Goal: Register for event/course

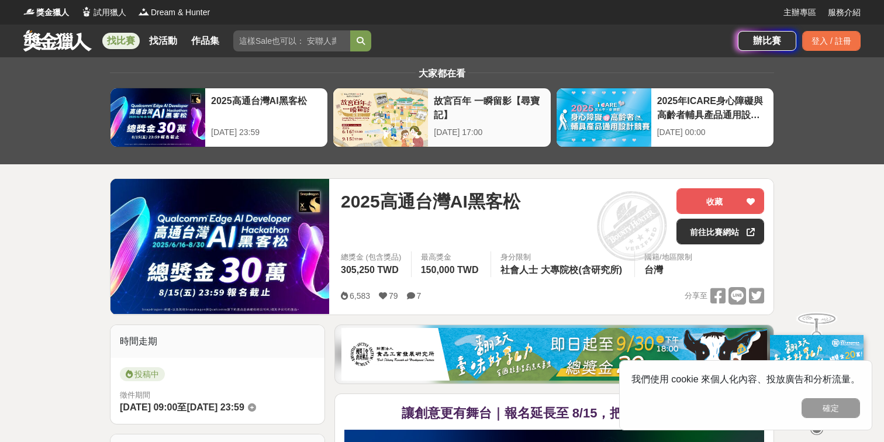
click at [703, 120] on div "2025年ICARE身心障礙與高齡者輔具產品通用設計競賽 2025-09-10 00:00" at bounding box center [712, 117] width 122 height 58
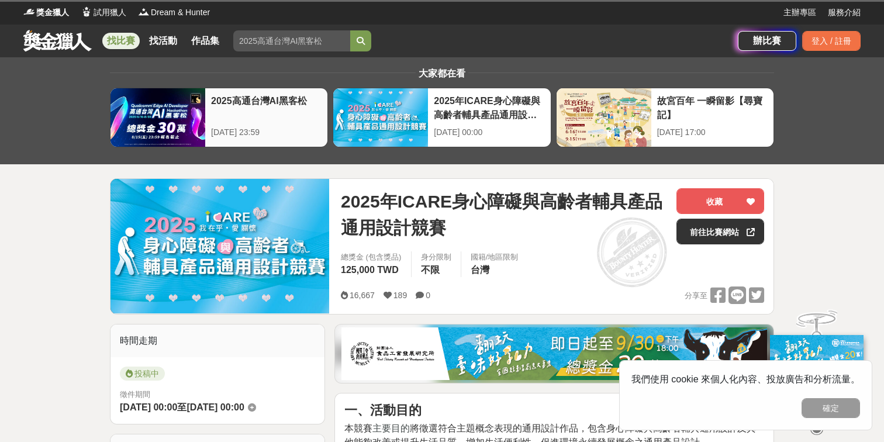
click at [193, 114] on div at bounding box center [157, 117] width 95 height 58
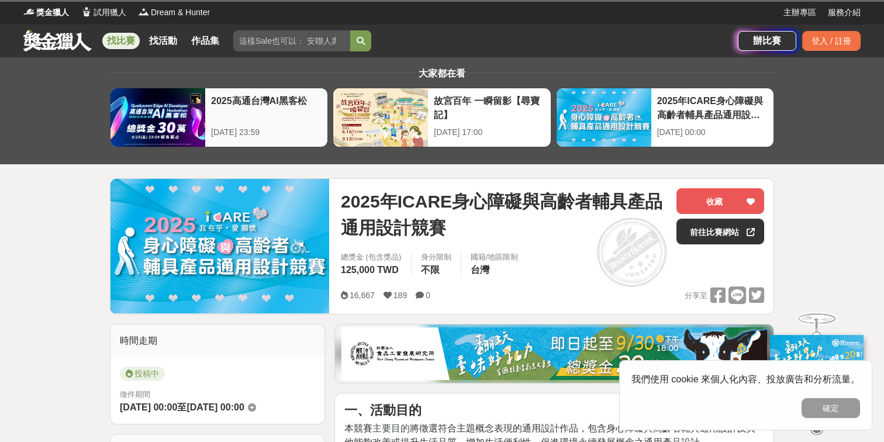
click at [293, 105] on div "2025高通台灣AI黑客松" at bounding box center [266, 107] width 110 height 26
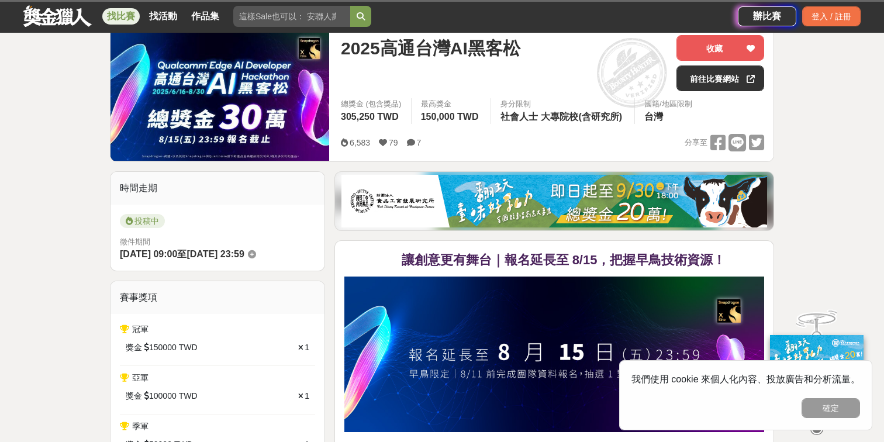
scroll to position [150, 0]
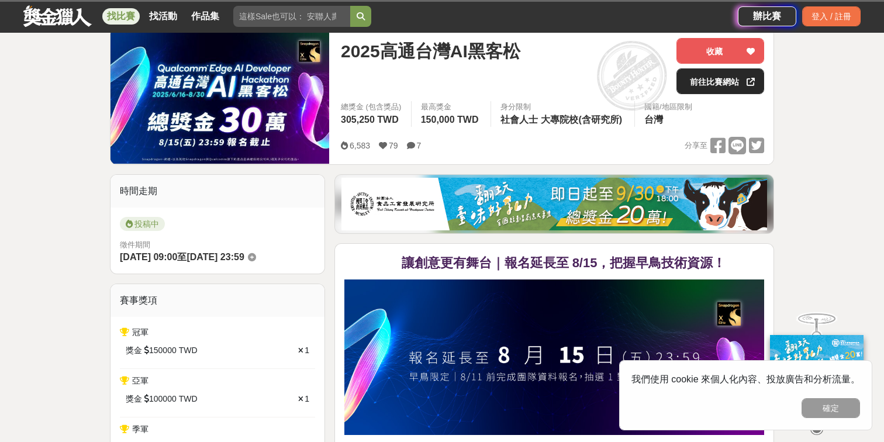
click at [727, 85] on link "前往比賽網站" at bounding box center [720, 81] width 88 height 26
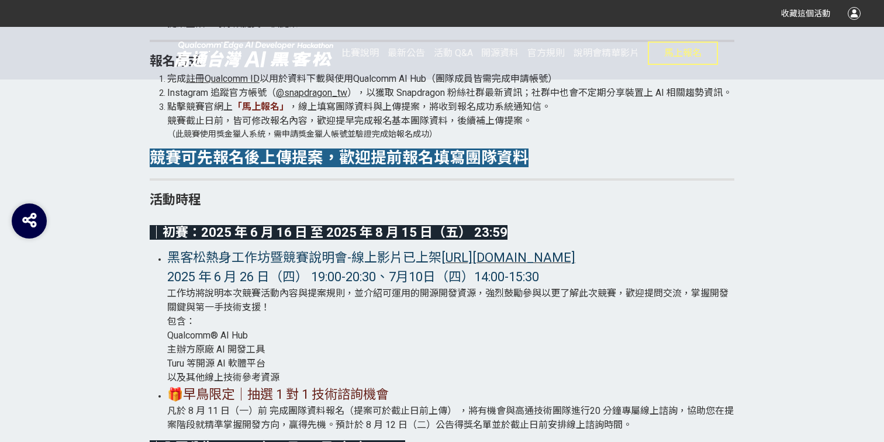
scroll to position [2392, 0]
